Goal: Information Seeking & Learning: Learn about a topic

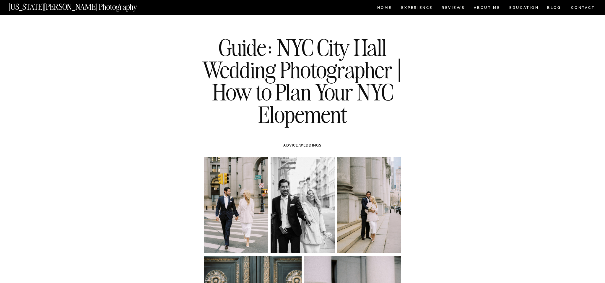
click at [53, 7] on nav "[US_STATE][PERSON_NAME] Photography" at bounding box center [83, 5] width 148 height 5
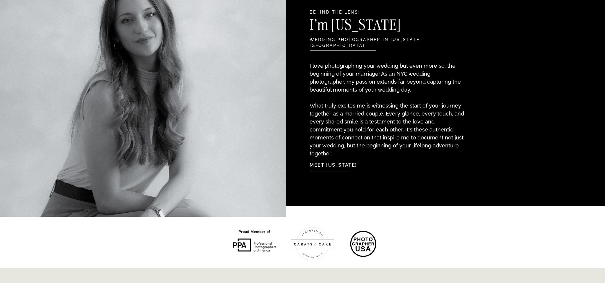
scroll to position [636, 0]
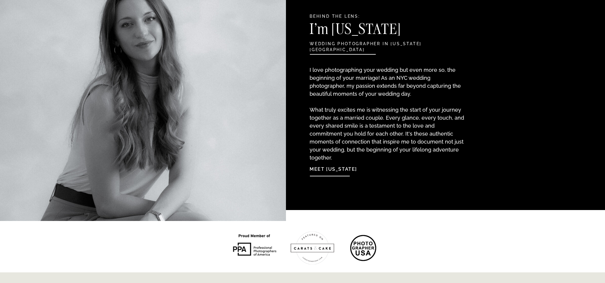
click at [328, 170] on nav "Meet [US_STATE]" at bounding box center [342, 168] width 64 height 13
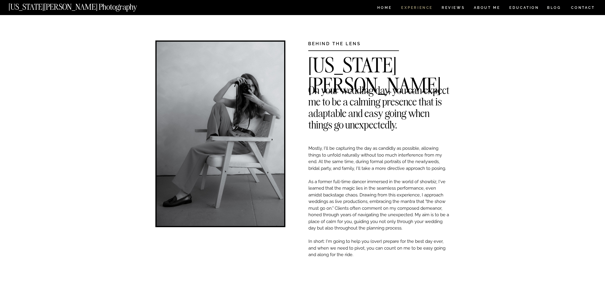
click at [423, 8] on nav "Experience" at bounding box center [416, 8] width 31 height 5
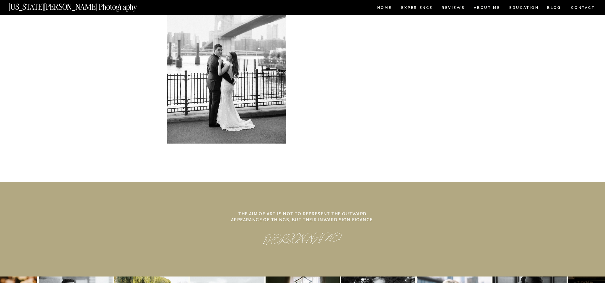
scroll to position [2542, 0]
